Goal: Find contact information: Find contact information

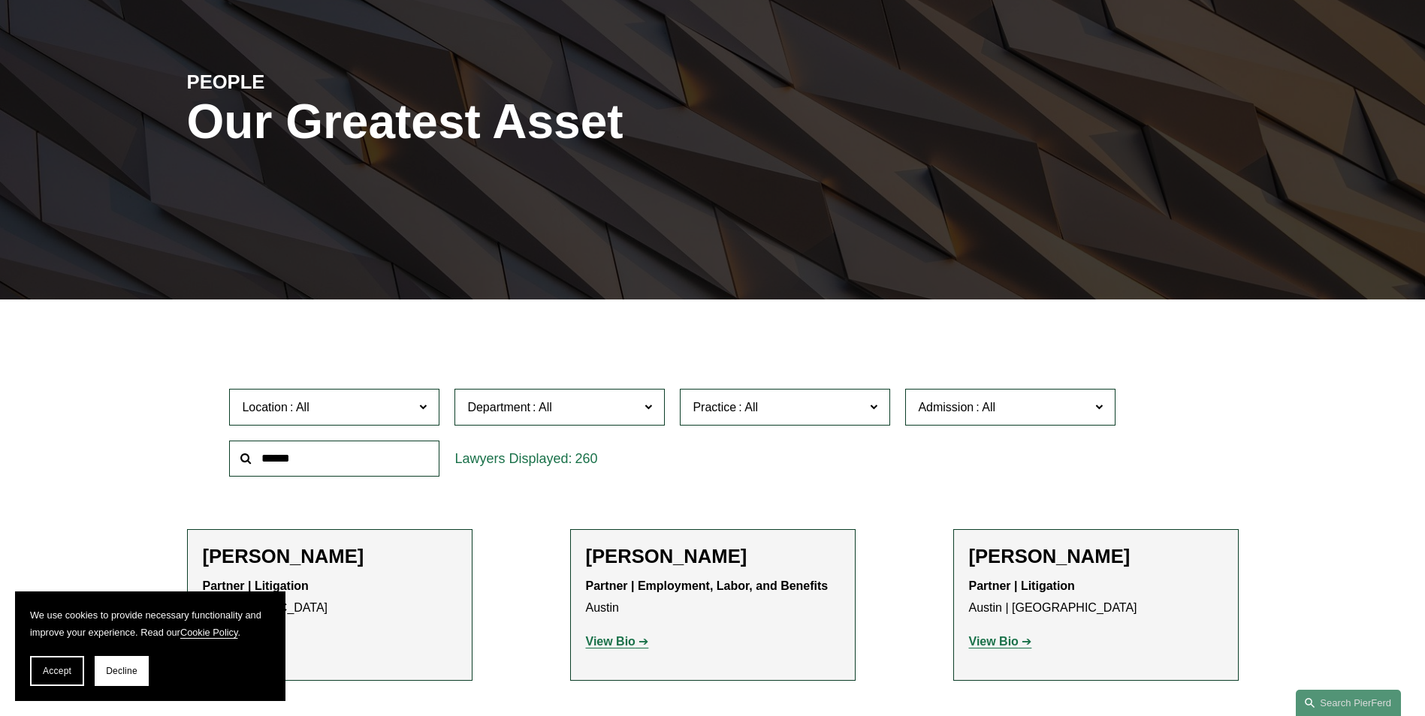
scroll to position [451, 0]
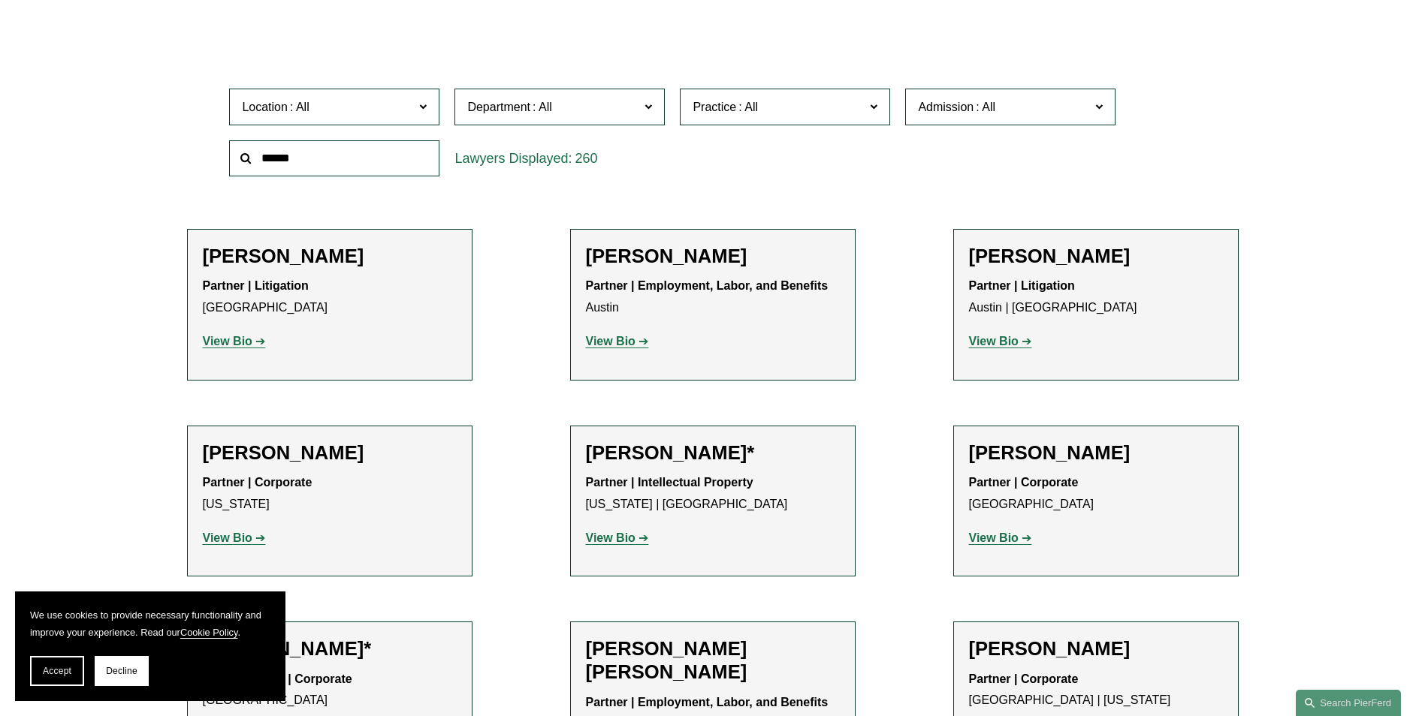
click at [348, 113] on span "Location" at bounding box center [328, 107] width 172 height 20
click at [0, 0] on link "[GEOGRAPHIC_DATA]" at bounding box center [0, 0] width 0 height 0
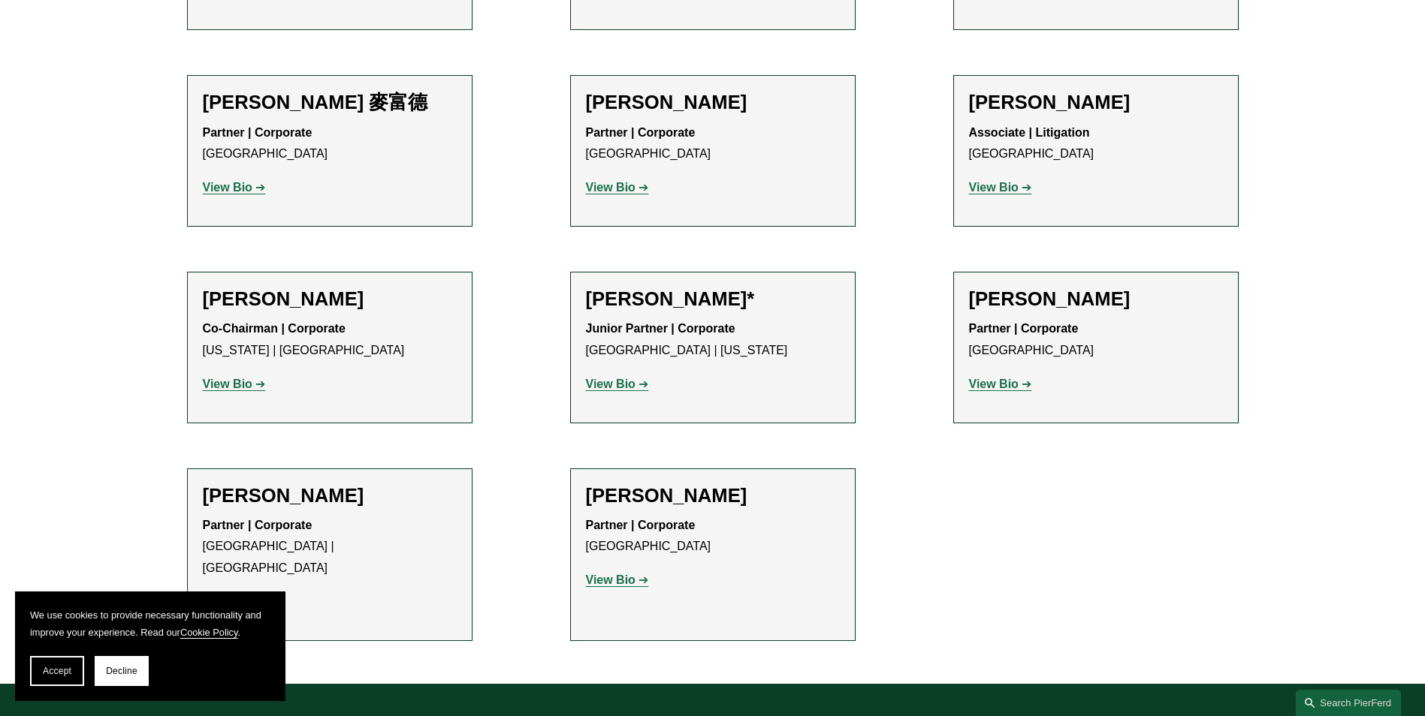
scroll to position [1576, 0]
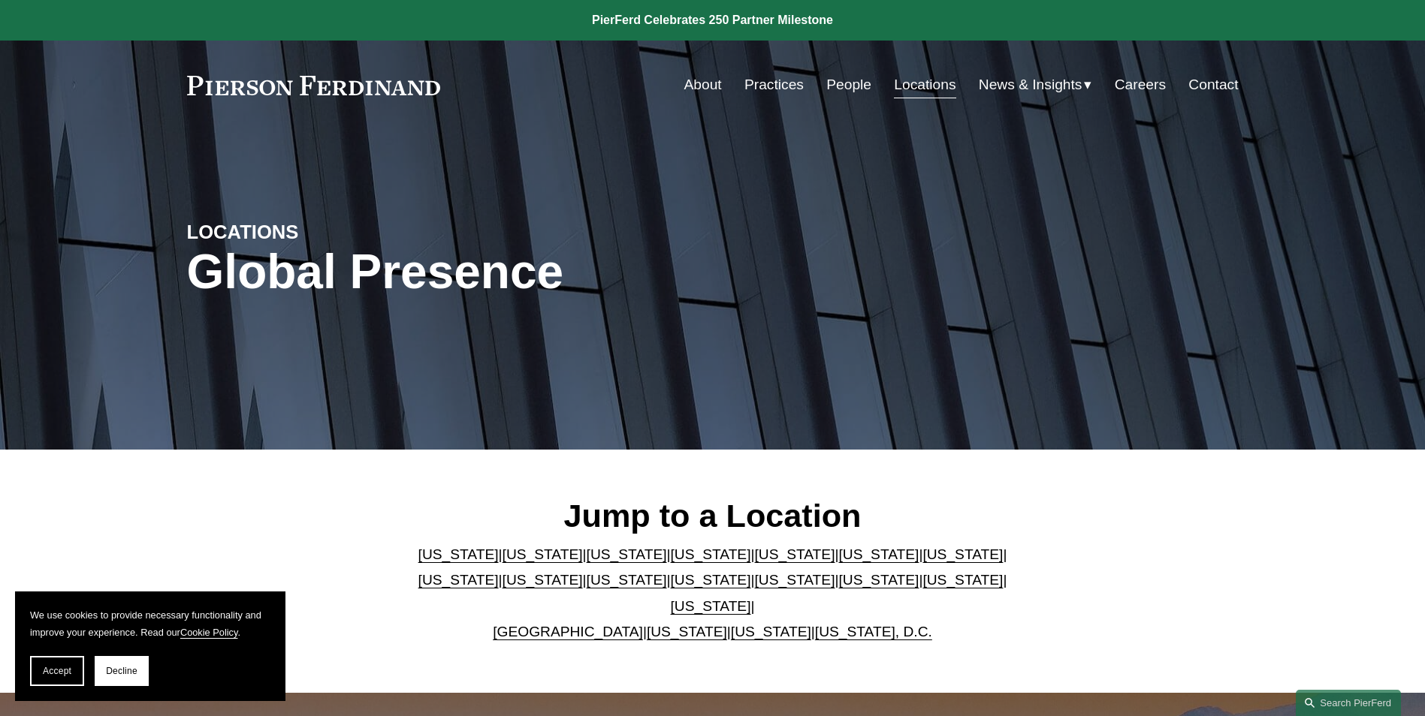
click at [560, 624] on link "United Kingdom" at bounding box center [568, 632] width 150 height 16
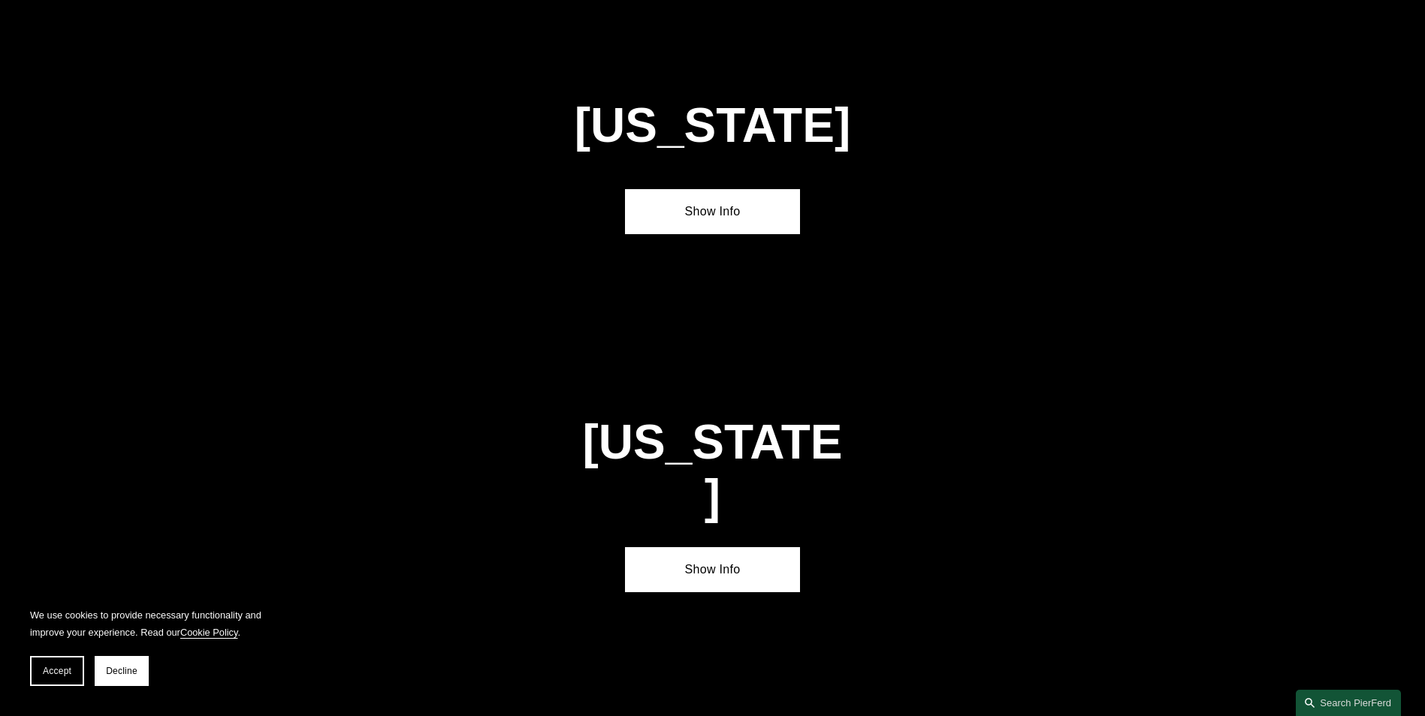
scroll to position [5432, 0]
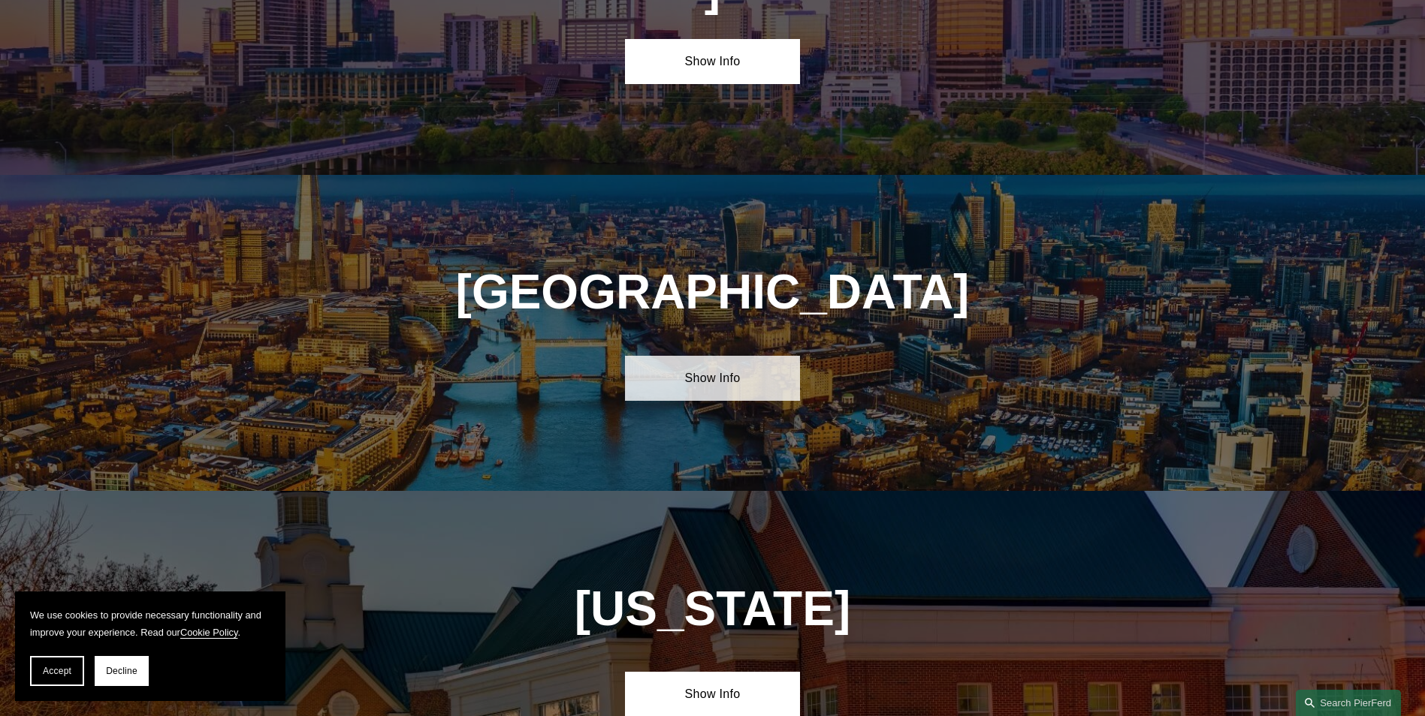
click at [714, 356] on link "Show Info" at bounding box center [712, 378] width 175 height 45
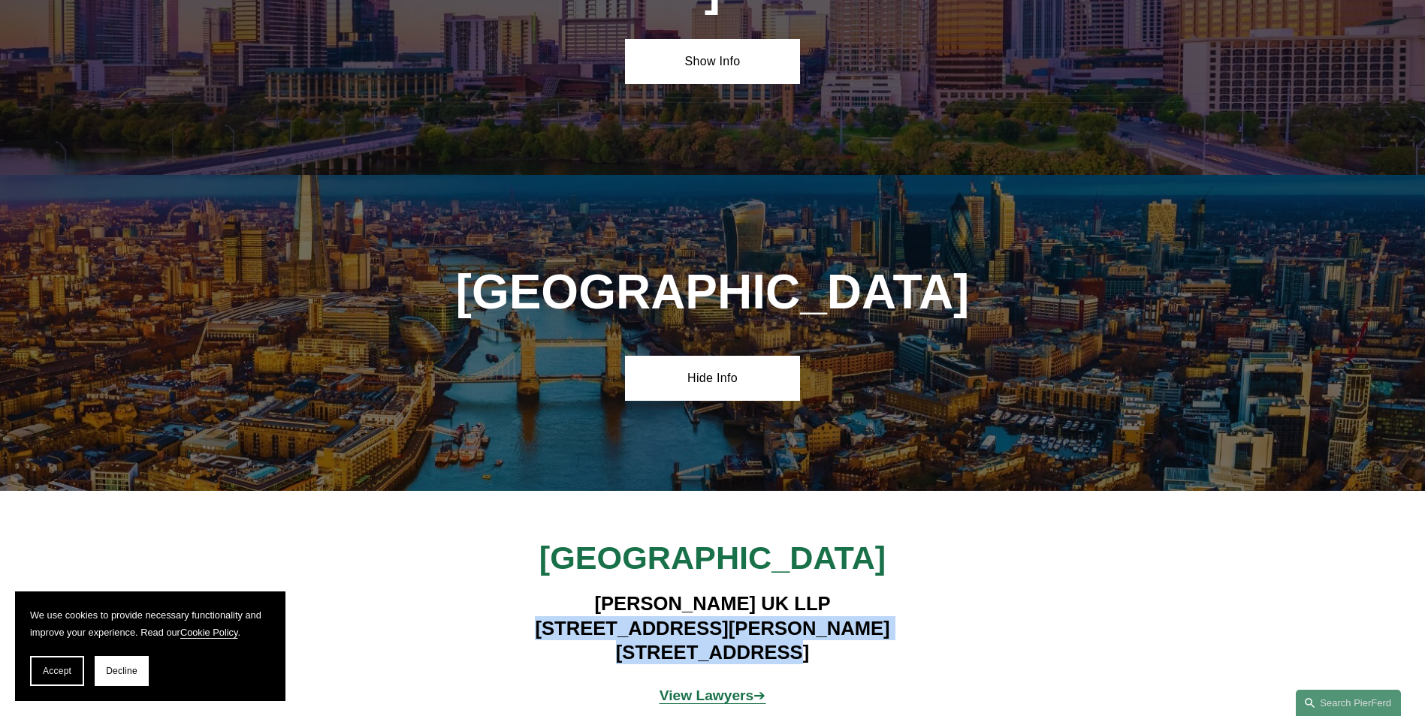
drag, startPoint x: 810, startPoint y: 479, endPoint x: 595, endPoint y: 457, distance: 215.2
click at [595, 592] on h4 "Pierson Ferdinand UK LLP 1 King William Street London EC4N 7BJ" at bounding box center [712, 628] width 438 height 73
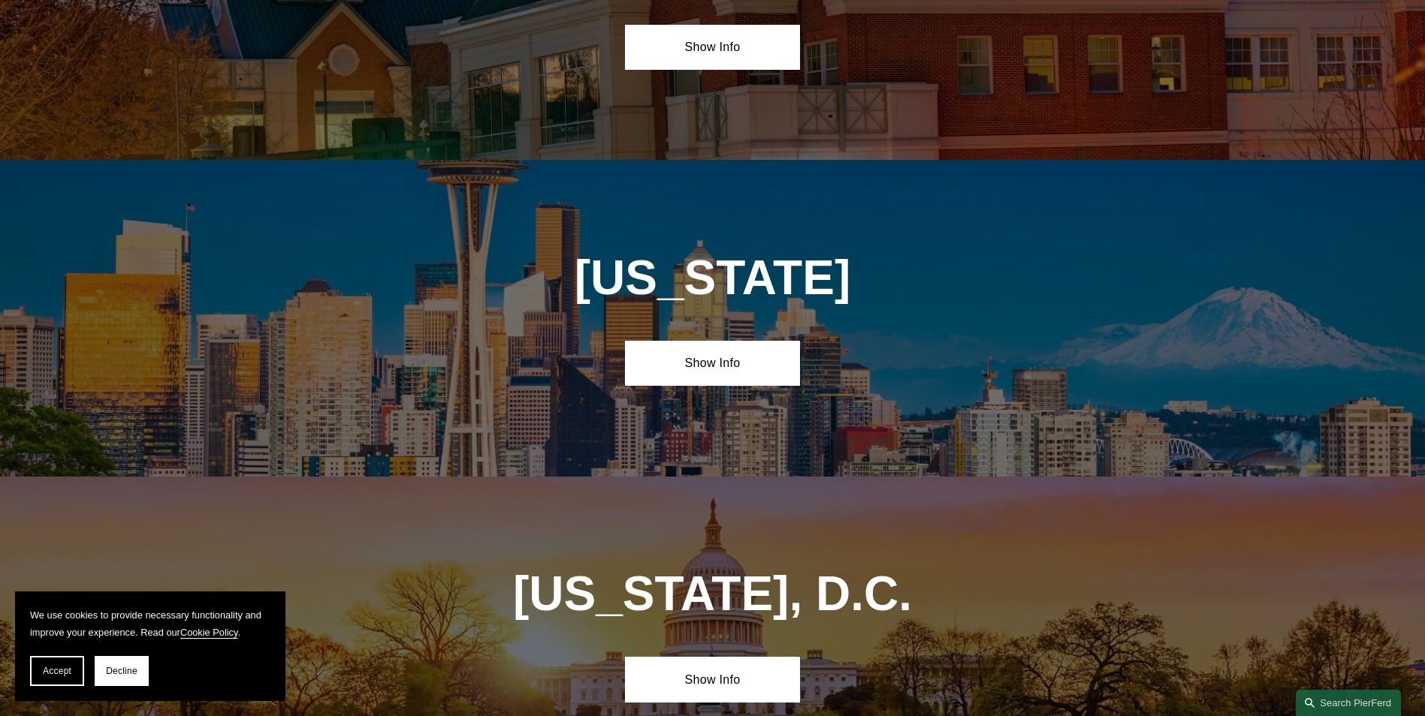
scroll to position [6333, 0]
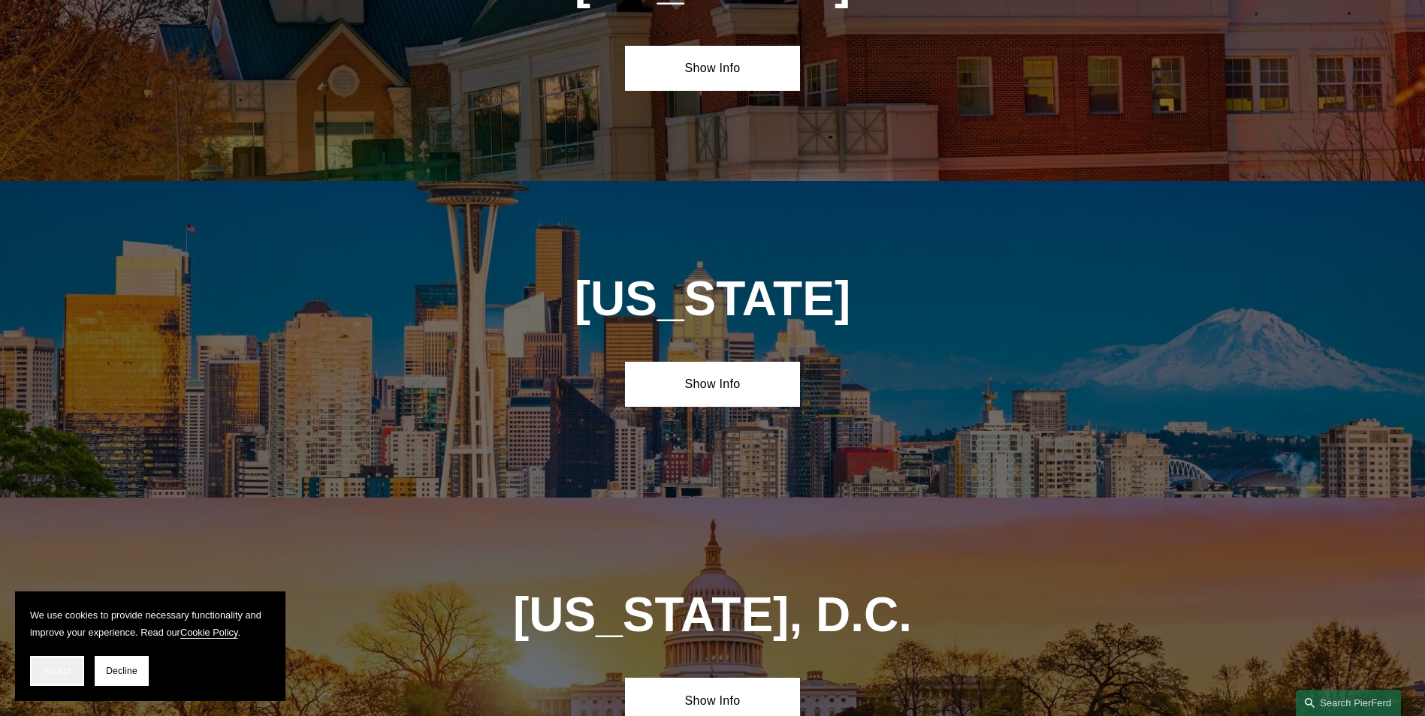
click at [46, 662] on button "Accept" at bounding box center [57, 671] width 54 height 30
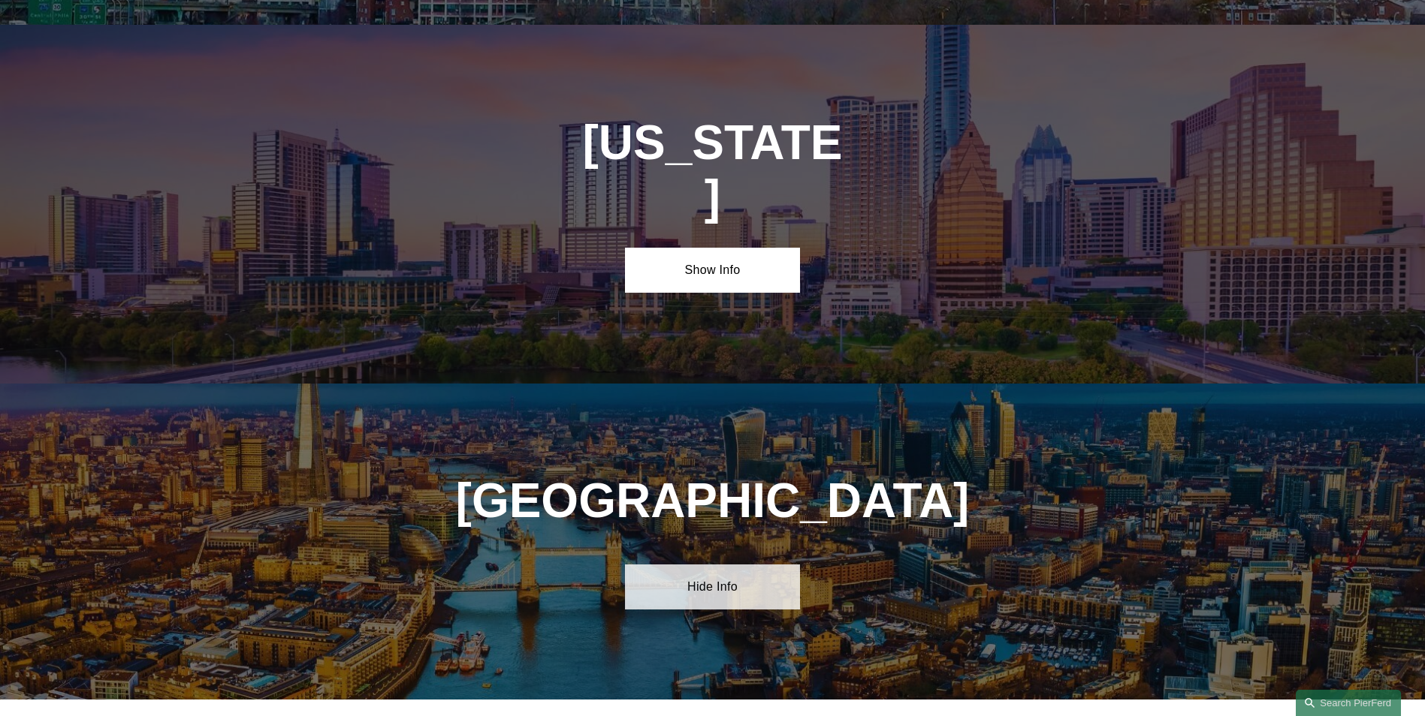
scroll to position [5357, 0]
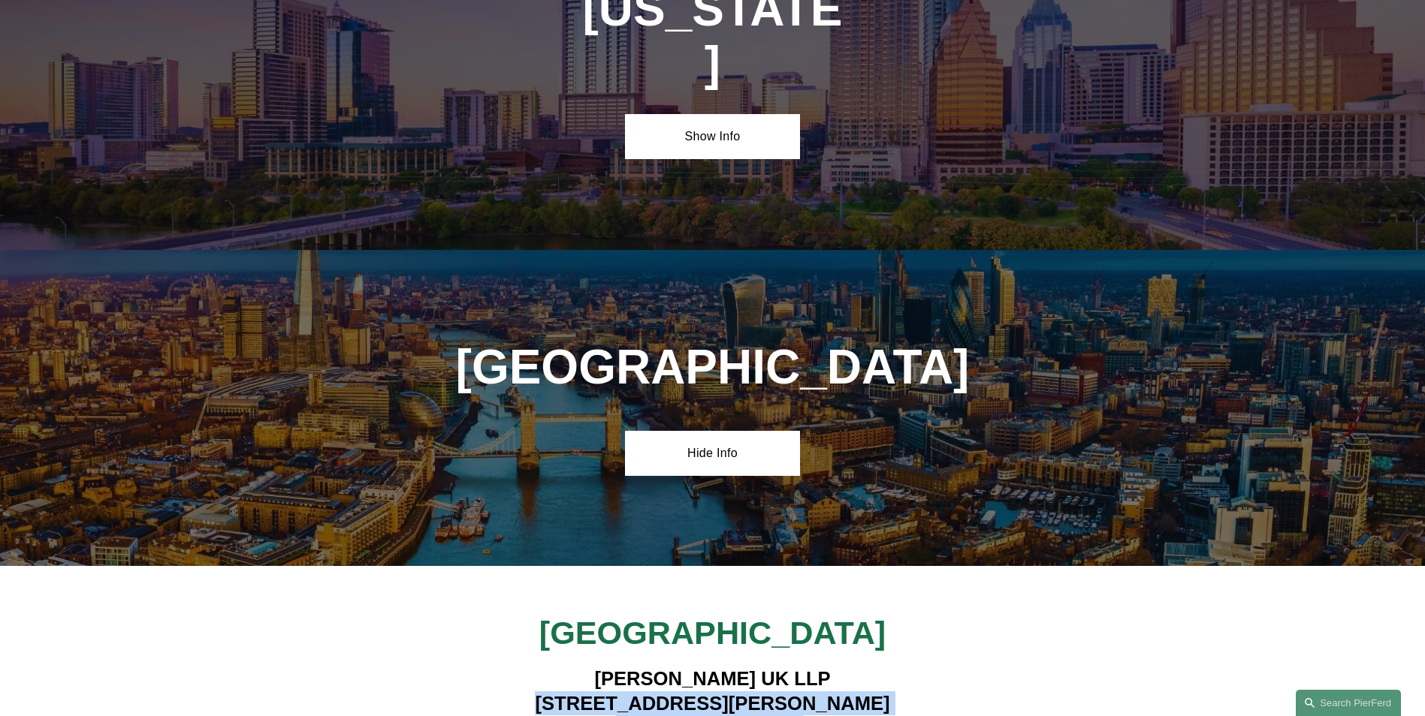
click at [714, 667] on h4 "Pierson Ferdinand UK LLP 1 King William Street London EC4N 7BJ" at bounding box center [712, 703] width 438 height 73
drag, startPoint x: 800, startPoint y: 554, endPoint x: 595, endPoint y: 503, distance: 211.3
click at [595, 667] on h4 "Pierson Ferdinand UK LLP 1 King William Street London EC4N 7BJ" at bounding box center [712, 703] width 438 height 73
drag, startPoint x: 595, startPoint y: 503, endPoint x: 763, endPoint y: 525, distance: 169.6
copy h4 "Pierson Ferdinand UK LLP 1 King William Street London EC4N 7BJ"
